Goal: Task Accomplishment & Management: Manage account settings

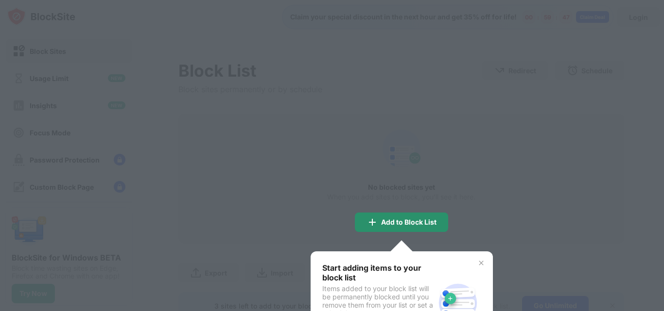
scroll to position [51, 0]
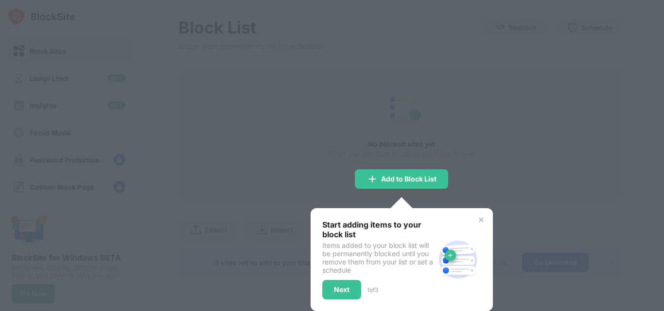
click at [480, 216] on img at bounding box center [481, 220] width 8 height 8
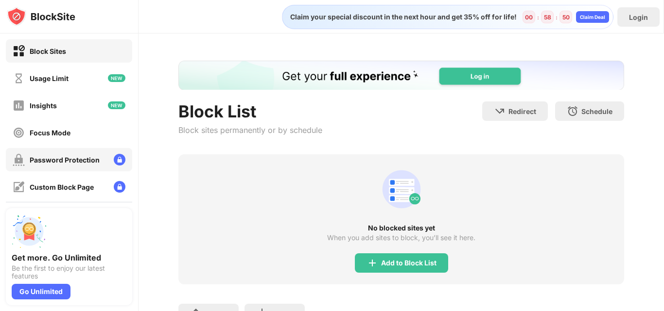
click at [65, 162] on div "Password Protection" at bounding box center [65, 160] width 70 height 8
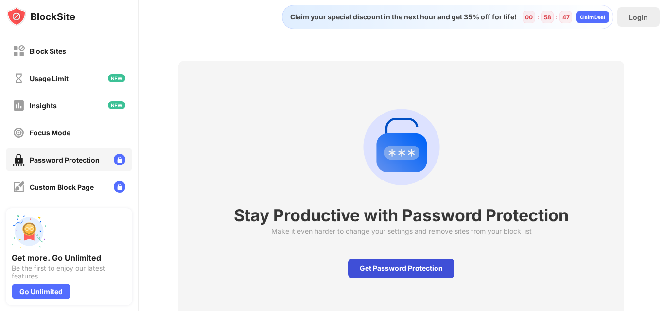
click at [368, 264] on div "Get Password Protection" at bounding box center [401, 268] width 106 height 19
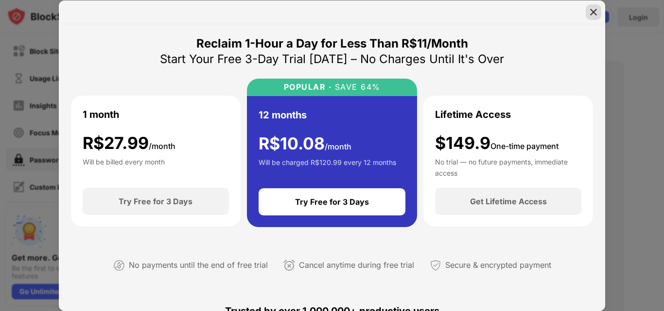
click at [588, 12] on div at bounding box center [594, 12] width 16 height 16
